Goal: Manage account settings

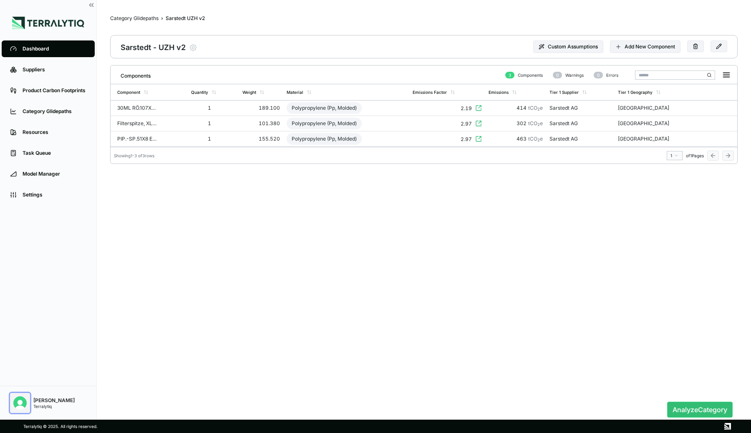
click at [17, 400] on img "Open user button" at bounding box center [19, 402] width 13 height 13
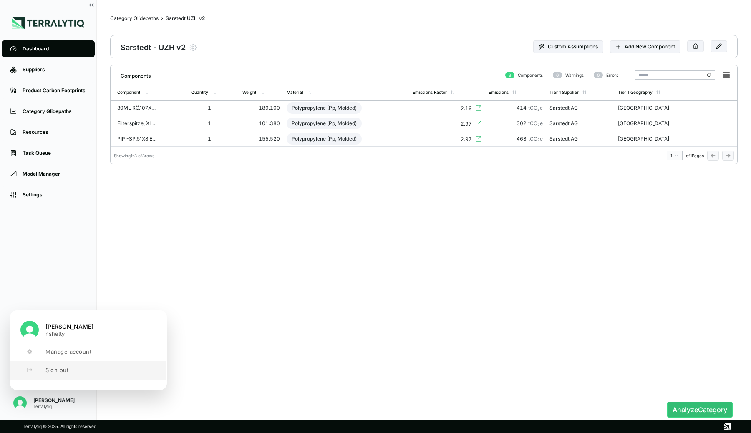
click at [31, 371] on icon "User button popover" at bounding box center [29, 370] width 5 height 5
